Goal: Task Accomplishment & Management: Complete application form

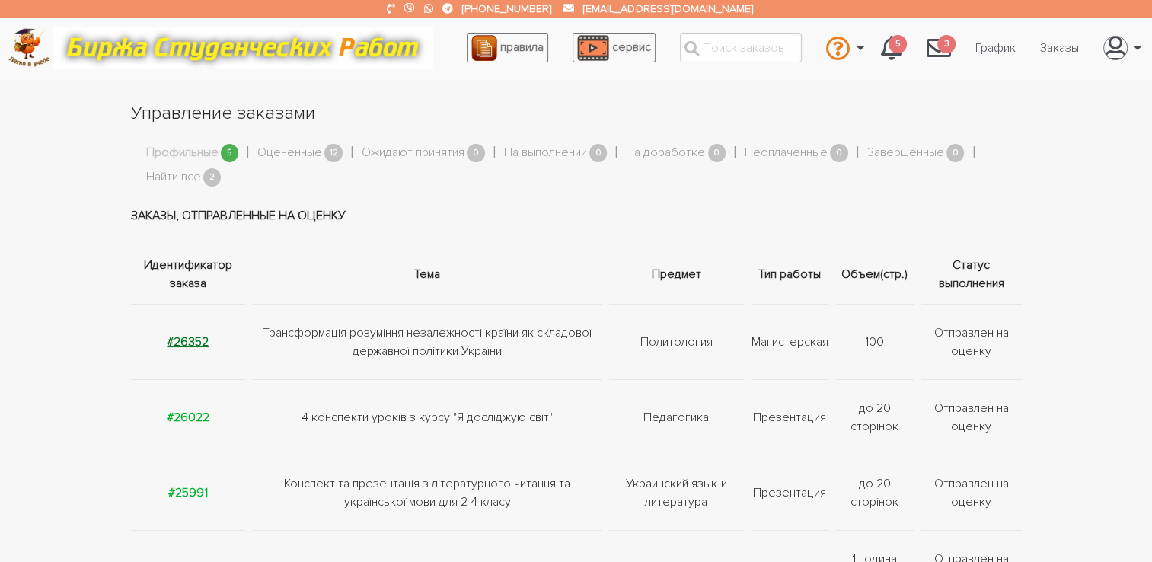
drag, startPoint x: 0, startPoint y: 0, endPoint x: 174, endPoint y: 346, distance: 387.5
click at [174, 346] on strong "#26352" at bounding box center [188, 341] width 42 height 15
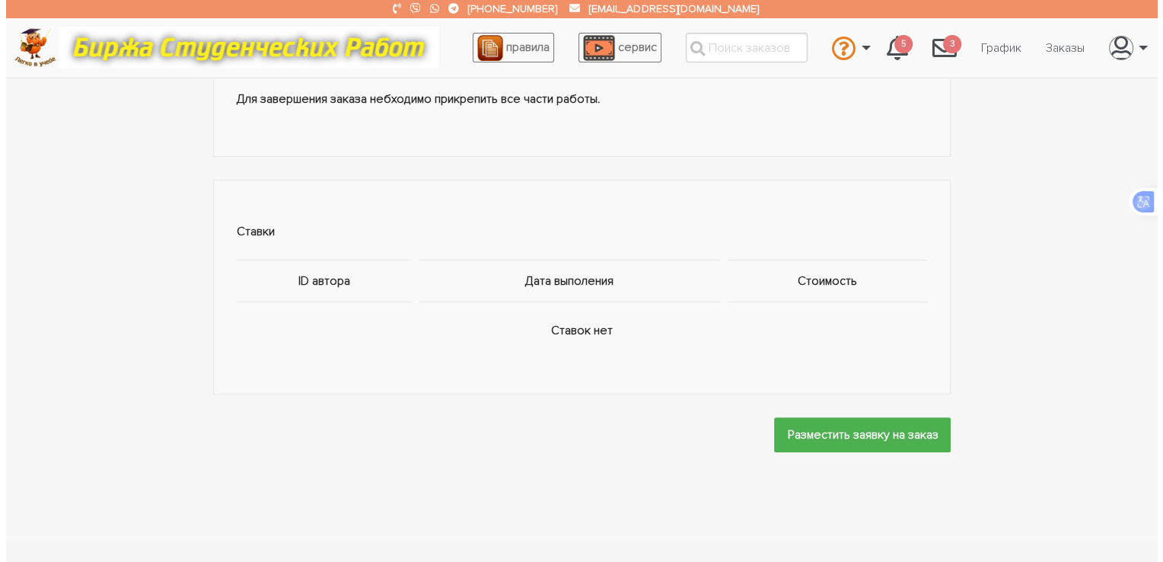
scroll to position [878, 0]
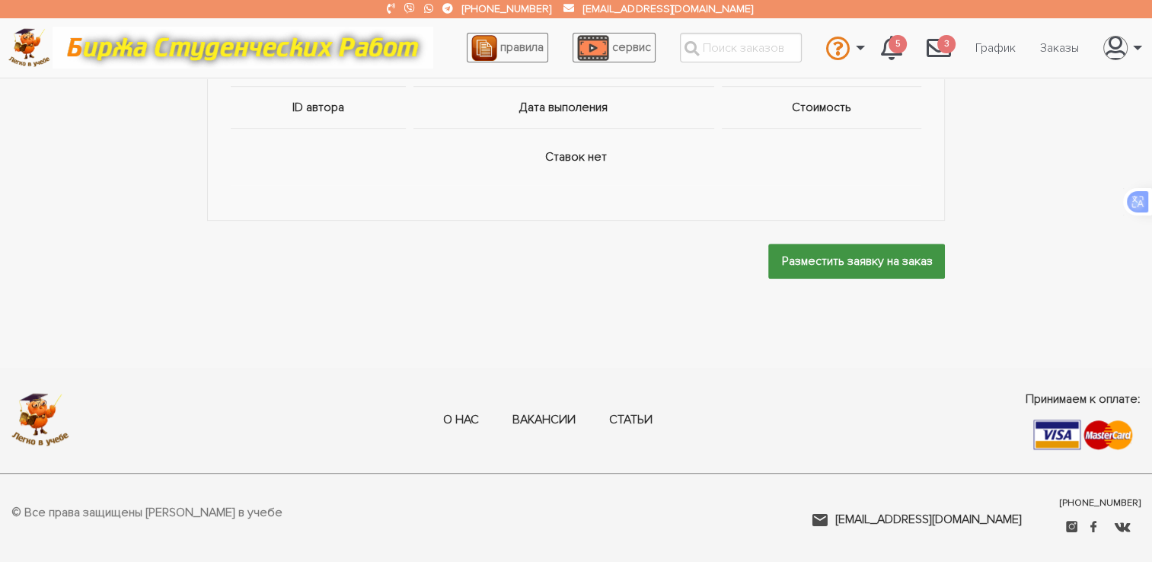
click at [793, 248] on input "Разместить заявку на заказ" at bounding box center [856, 261] width 177 height 34
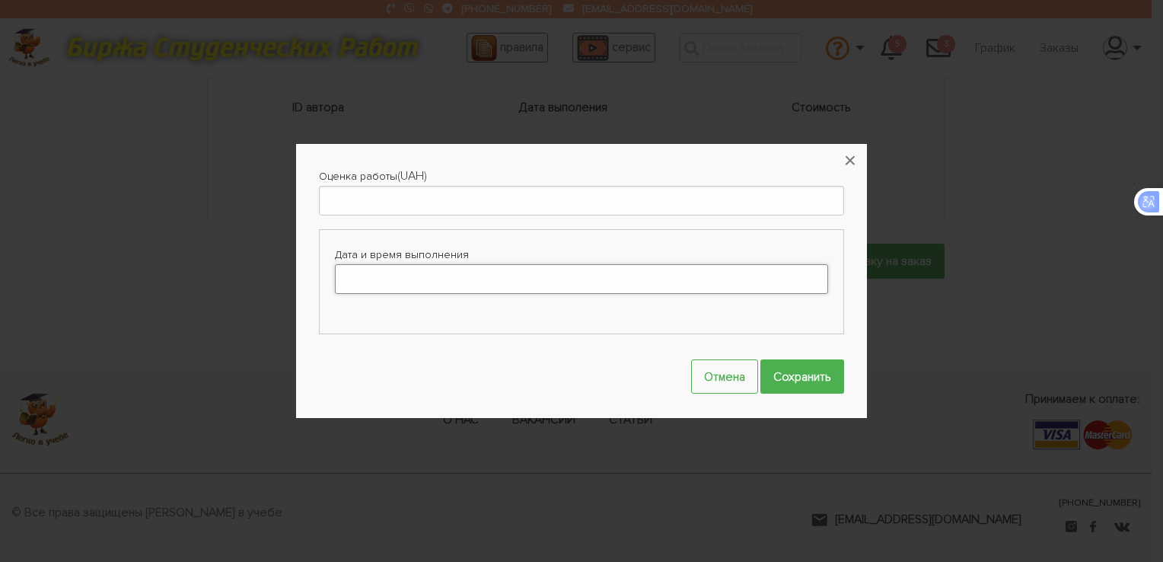
click at [451, 273] on input "Дата и время выполнения" at bounding box center [581, 279] width 493 height 30
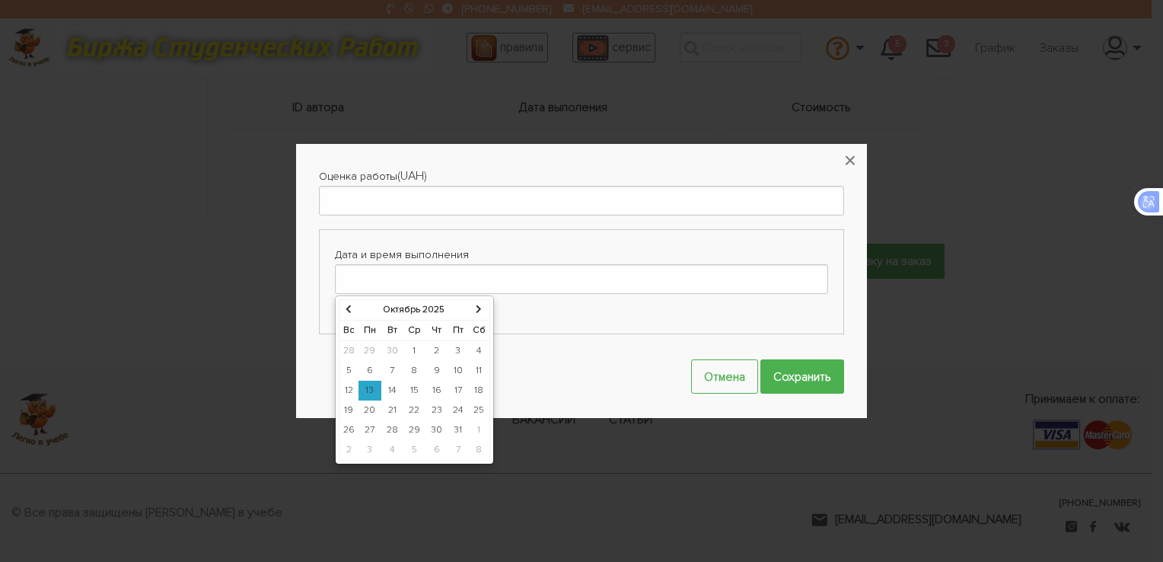
click at [476, 308] on icon at bounding box center [479, 309] width 6 height 9
click at [351, 310] on th at bounding box center [349, 310] width 20 height 21
click at [461, 424] on td "28" at bounding box center [458, 430] width 22 height 20
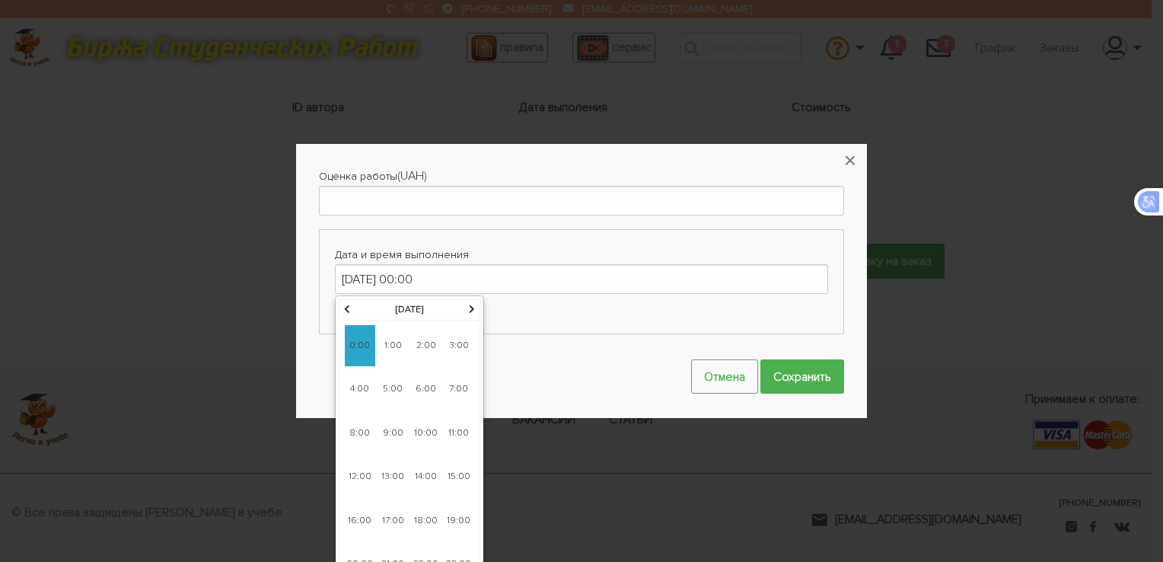
click at [380, 471] on span "13:00" at bounding box center [393, 476] width 30 height 41
type input "28-11-2025 13:00"
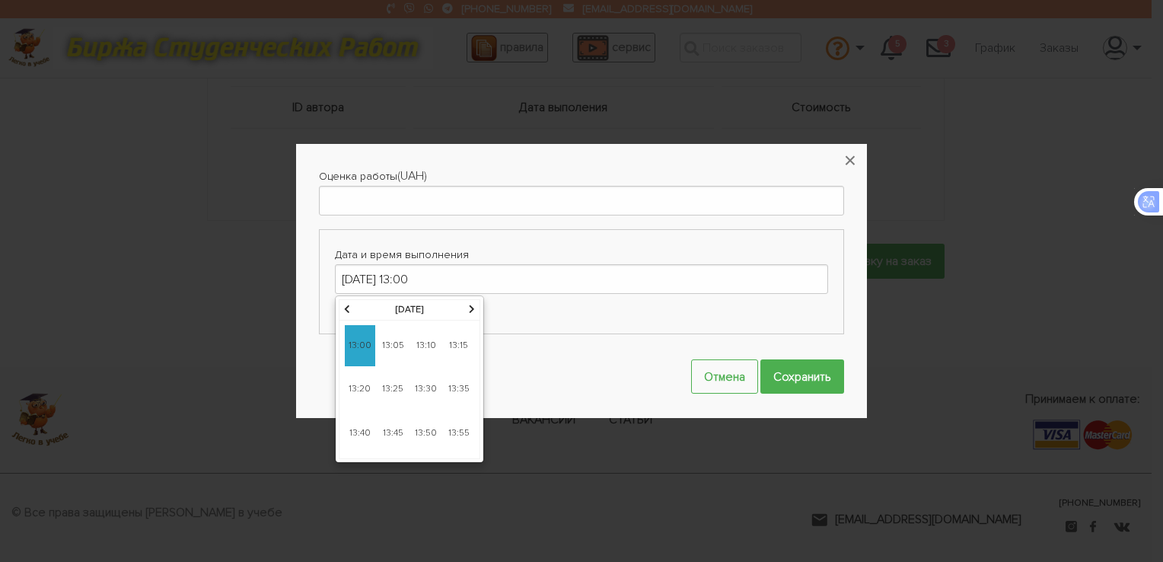
click at [369, 337] on span "13:00" at bounding box center [360, 345] width 30 height 41
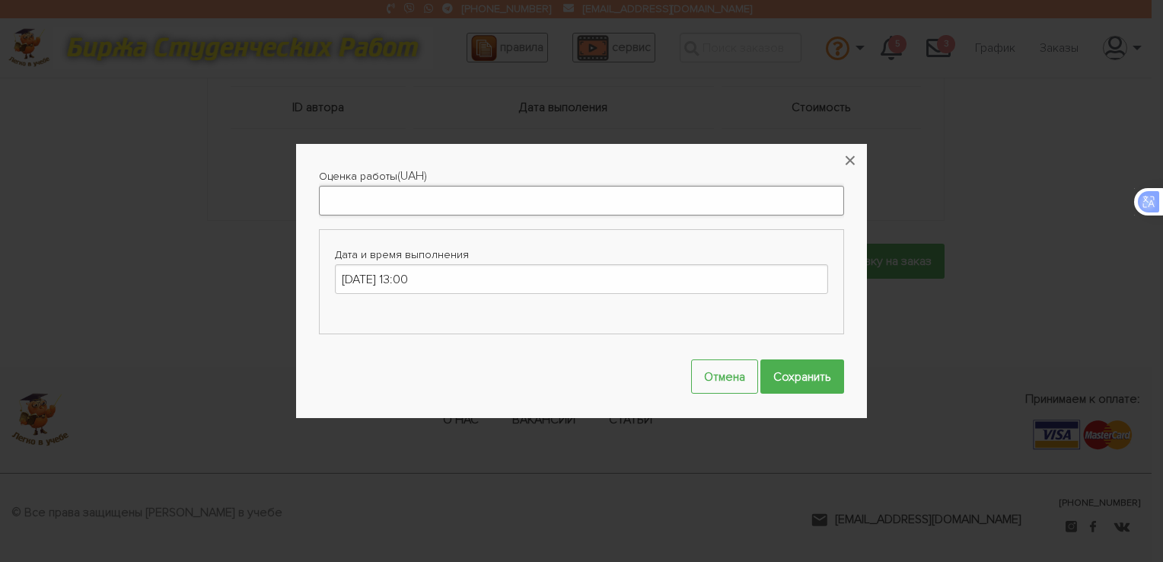
click at [388, 196] on input "Оценка работы" at bounding box center [581, 201] width 525 height 30
type input "4000"
click at [796, 381] on input "Сохранить" at bounding box center [803, 376] width 84 height 34
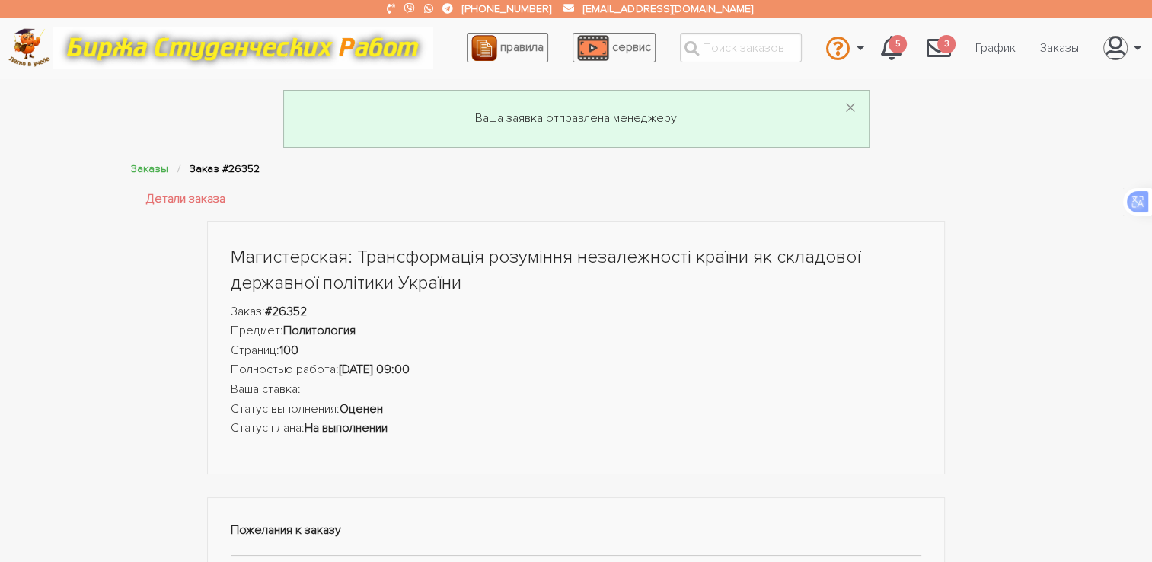
scroll to position [0, 0]
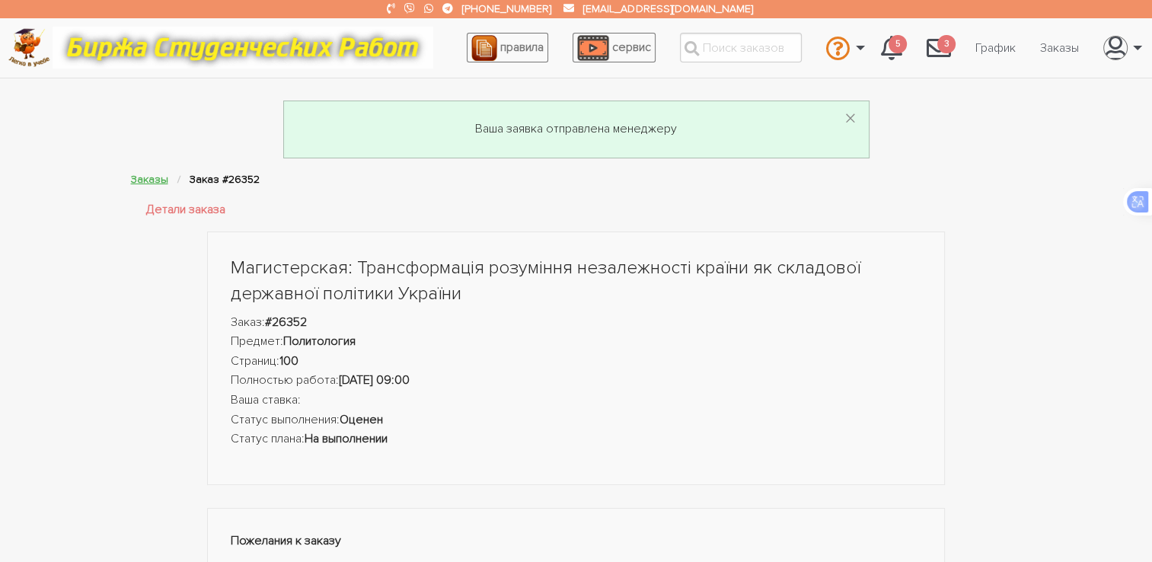
click at [153, 177] on link "Заказы" at bounding box center [149, 179] width 37 height 13
